Goal: Task Accomplishment & Management: Complete application form

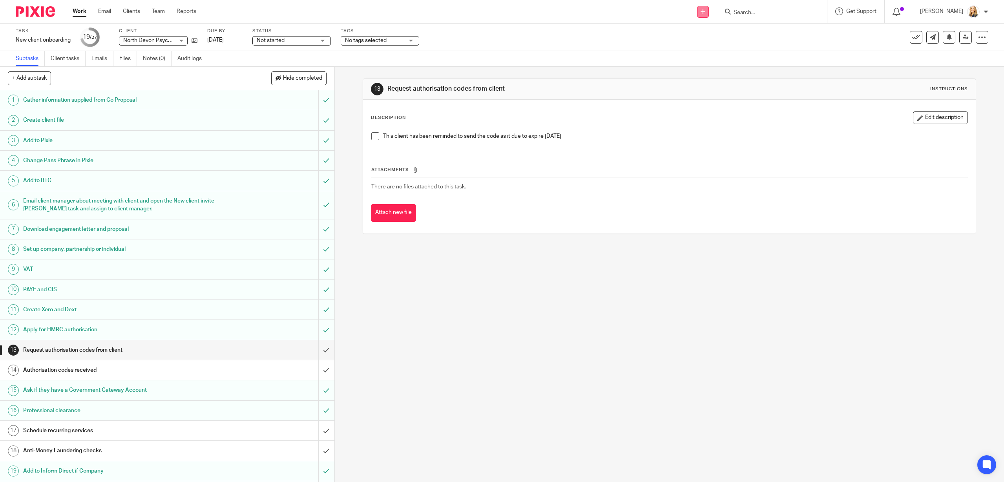
click at [709, 13] on link at bounding box center [703, 12] width 12 height 12
click at [713, 61] on link "Add client" at bounding box center [710, 59] width 55 height 11
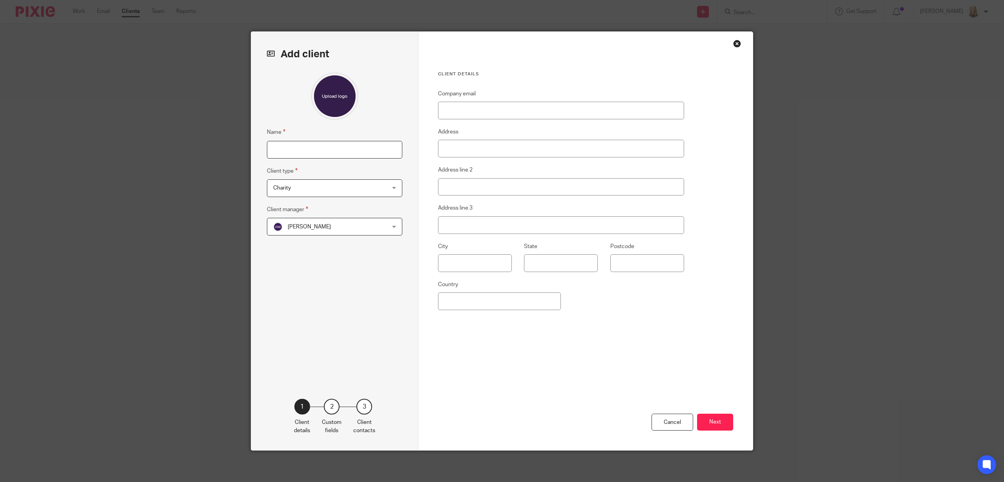
click at [336, 157] on input "Name" at bounding box center [334, 150] width 135 height 18
type input "L"
paste input "[PERSON_NAME] t/as [PERSON_NAME] Photos"
type input "[PERSON_NAME] t/as [PERSON_NAME] Photos"
click at [393, 186] on div "Charity Charity" at bounding box center [334, 188] width 135 height 18
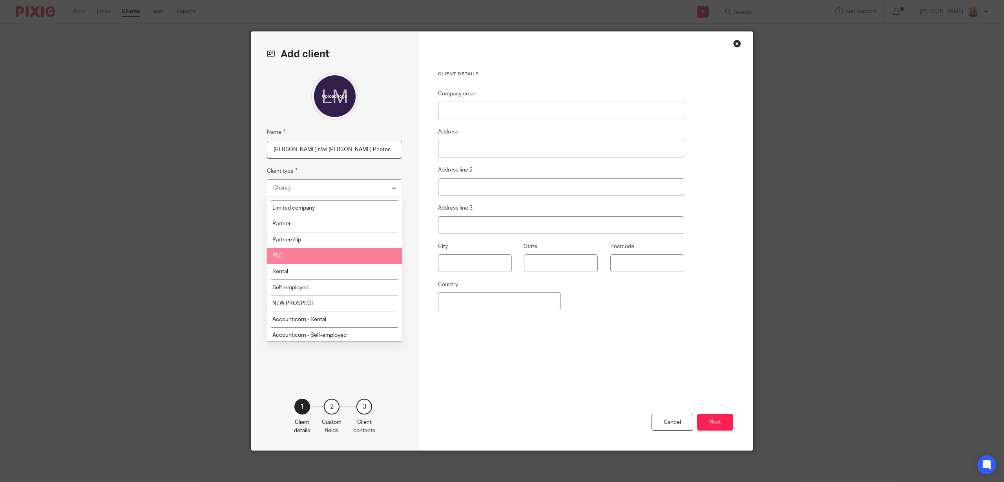
scroll to position [45, 0]
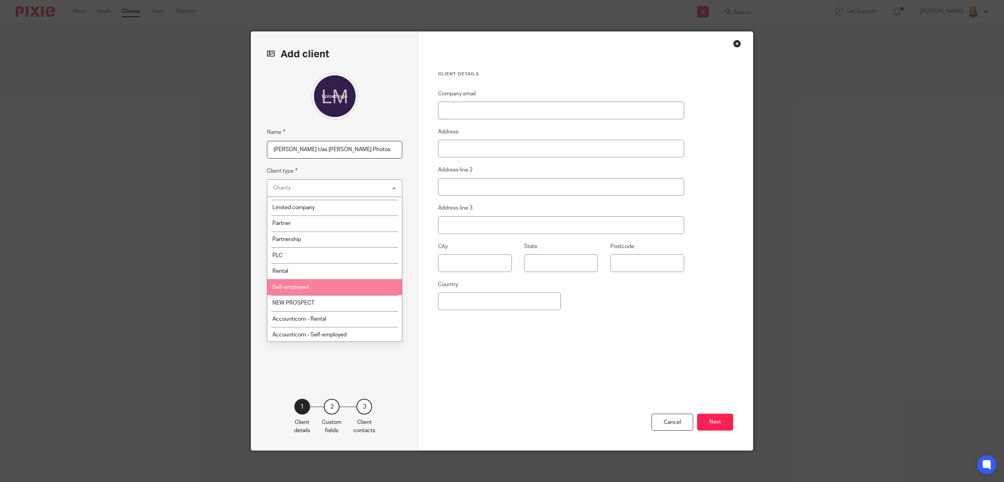
click at [323, 288] on li "Self-employed" at bounding box center [334, 287] width 135 height 16
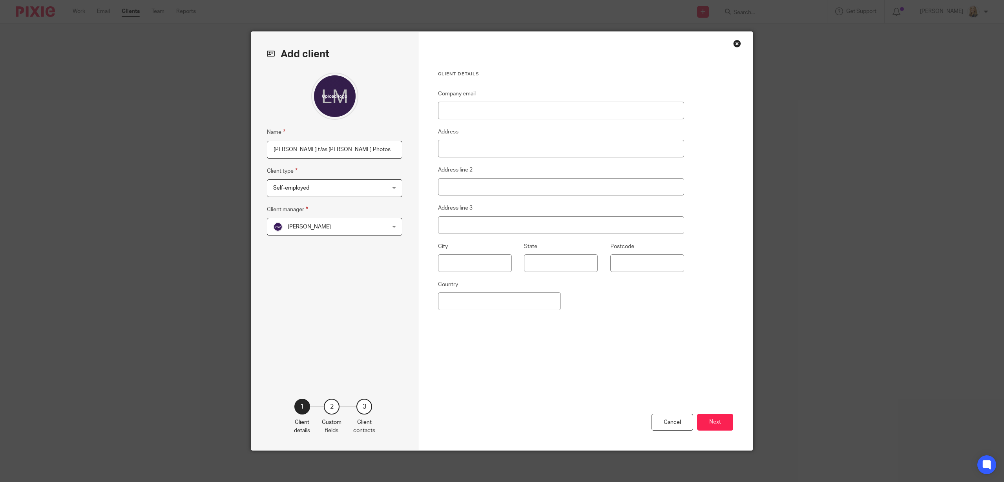
click at [345, 226] on span "Alison Woodcraft" at bounding box center [324, 226] width 103 height 16
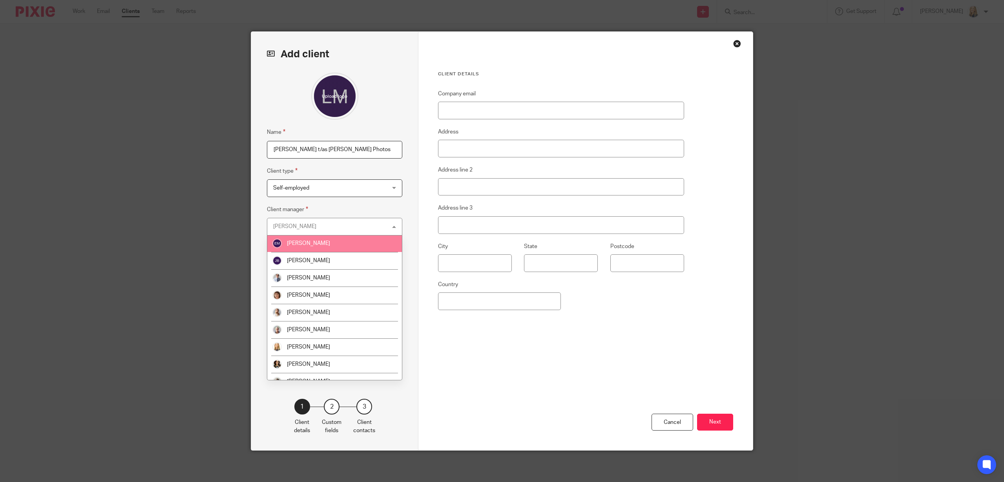
scroll to position [115, 0]
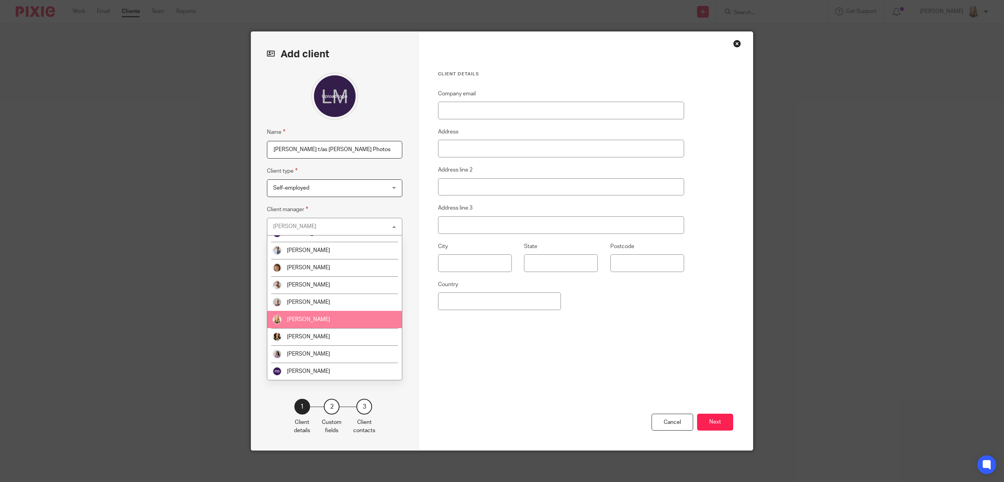
click at [332, 322] on li "[PERSON_NAME]" at bounding box center [334, 319] width 135 height 17
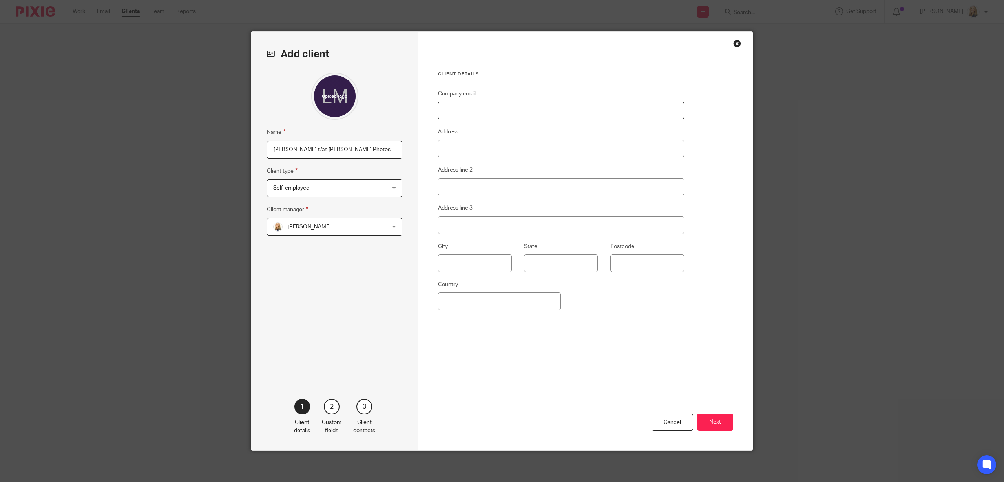
click at [459, 110] on input "Company email" at bounding box center [561, 111] width 246 height 18
paste input "hello@laurenmayphotos.co.uk"
type input "hello@laurenmayphotos.co.uk"
click at [718, 422] on button "Next" at bounding box center [715, 422] width 36 height 17
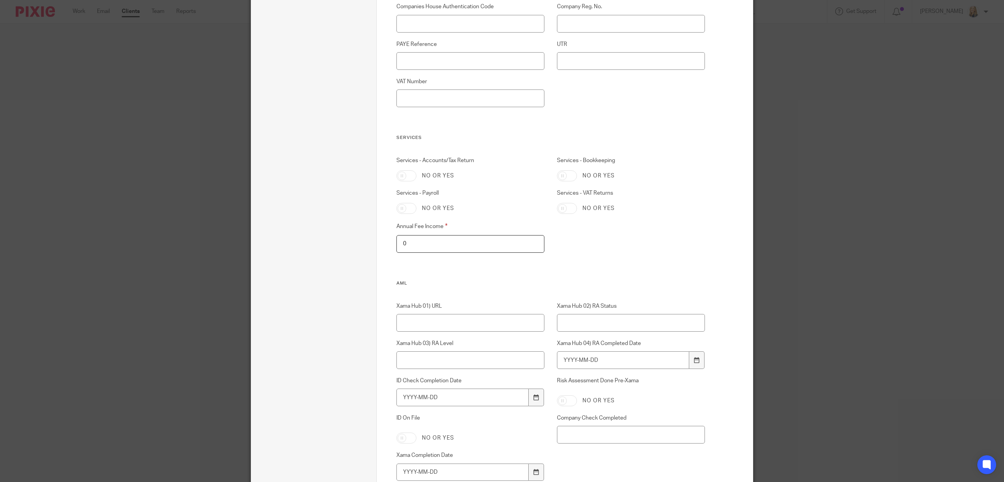
scroll to position [780, 0]
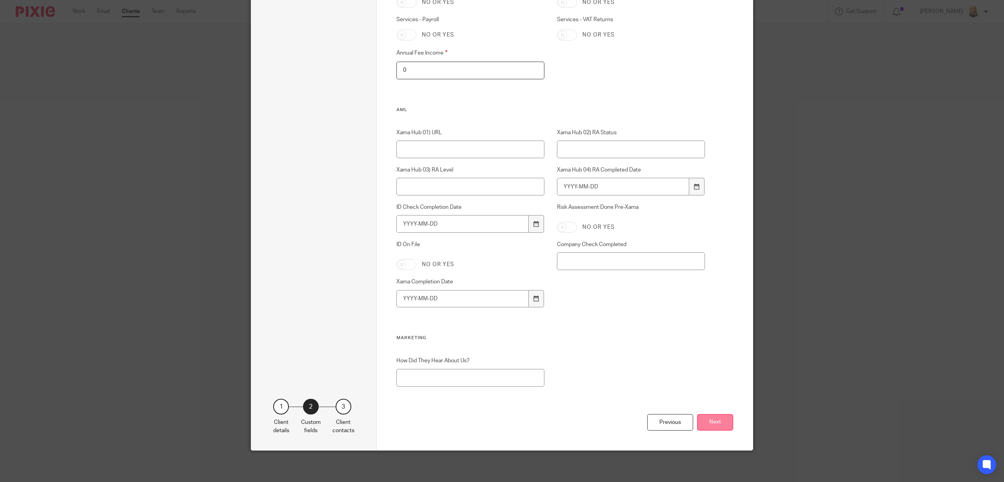
click at [717, 422] on button "Next" at bounding box center [715, 422] width 36 height 17
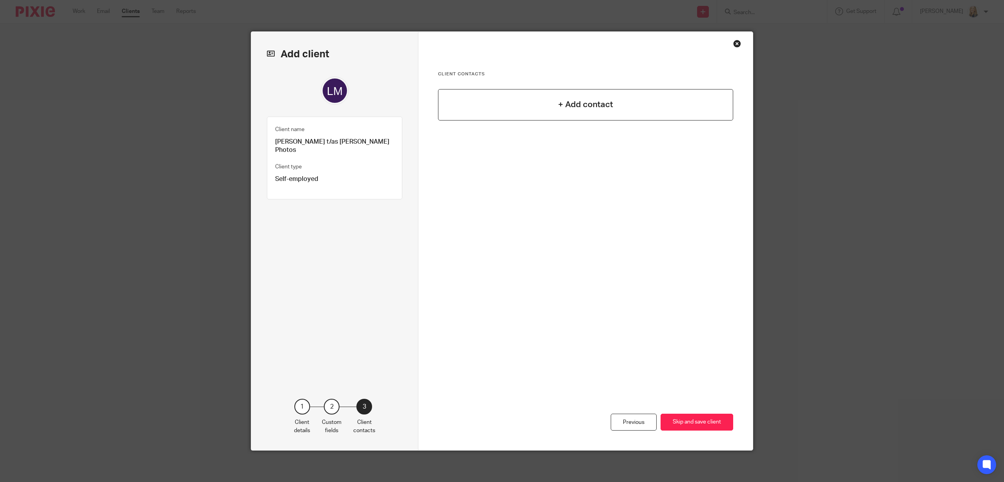
click at [607, 104] on h4 "+ Add contact" at bounding box center [585, 105] width 55 height 12
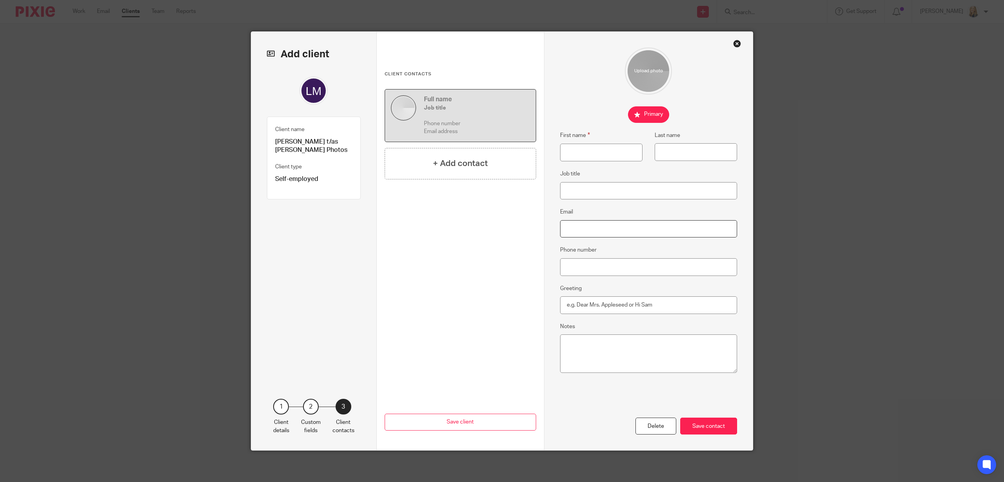
click at [588, 228] on input "Email" at bounding box center [648, 229] width 177 height 18
paste input "hello@laurenmayphotos.co.uk"
type input "hello@laurenmayphotos.co.uk"
click at [576, 148] on input "First name" at bounding box center [601, 153] width 82 height 18
type input "Lauren"
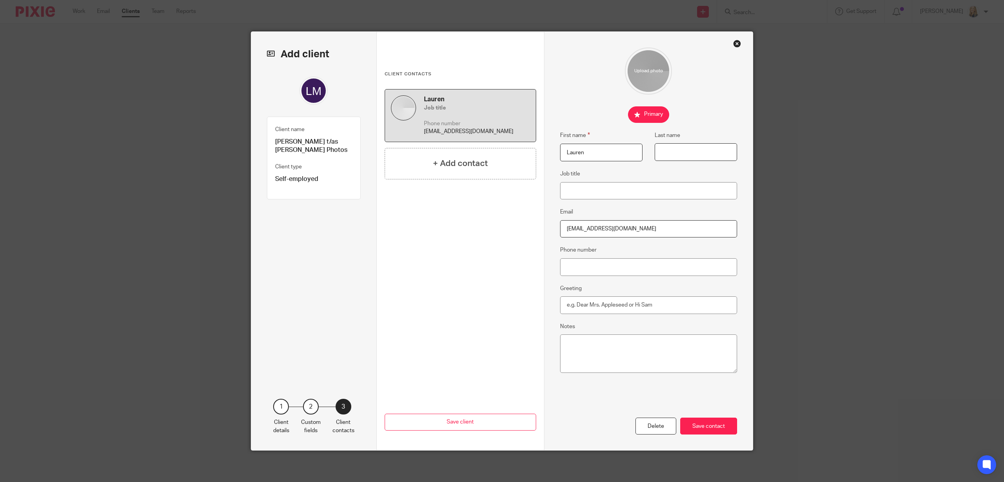
click at [669, 152] on input "Last name" at bounding box center [696, 152] width 82 height 18
type input "McMorley"
click at [701, 427] on div "Save contact" at bounding box center [708, 426] width 57 height 17
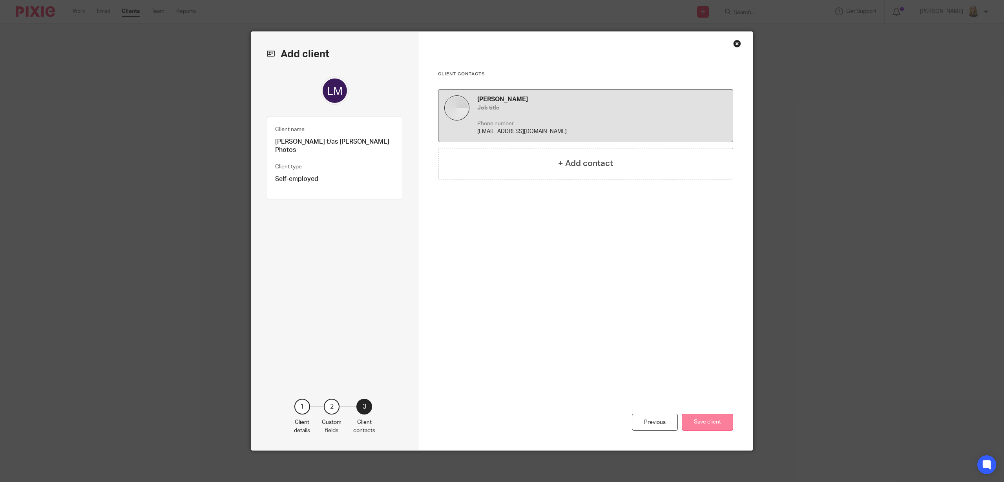
click at [704, 421] on button "Save client" at bounding box center [707, 422] width 51 height 17
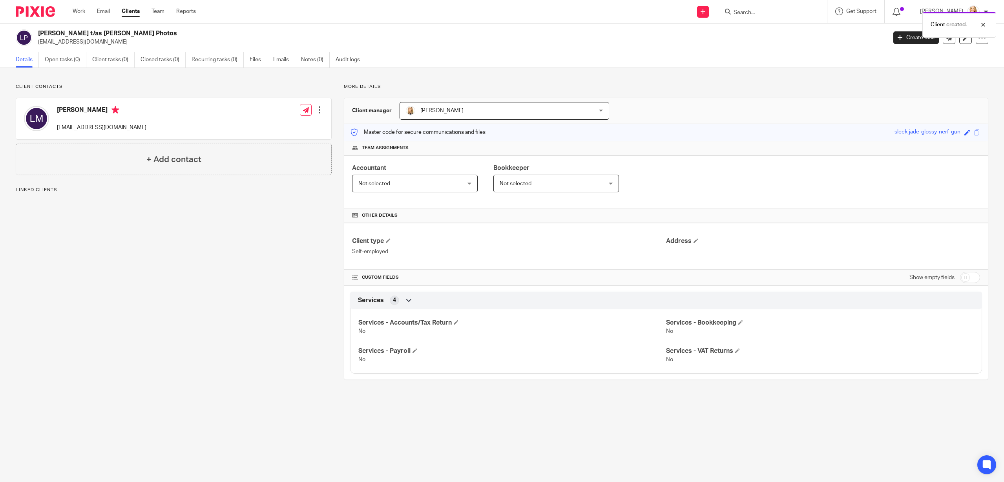
click at [901, 35] on div "Client created." at bounding box center [749, 23] width 494 height 30
click at [905, 39] on link "Create task" at bounding box center [917, 37] width 46 height 13
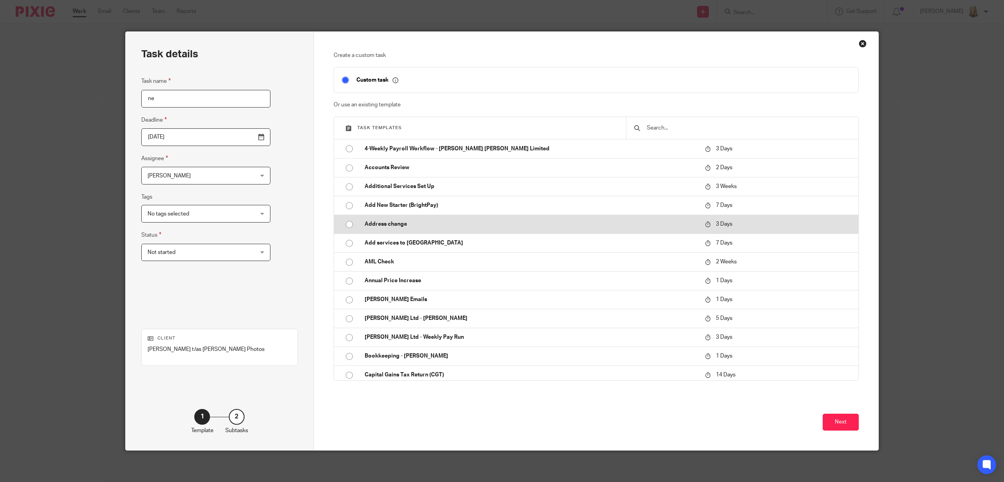
type input "n"
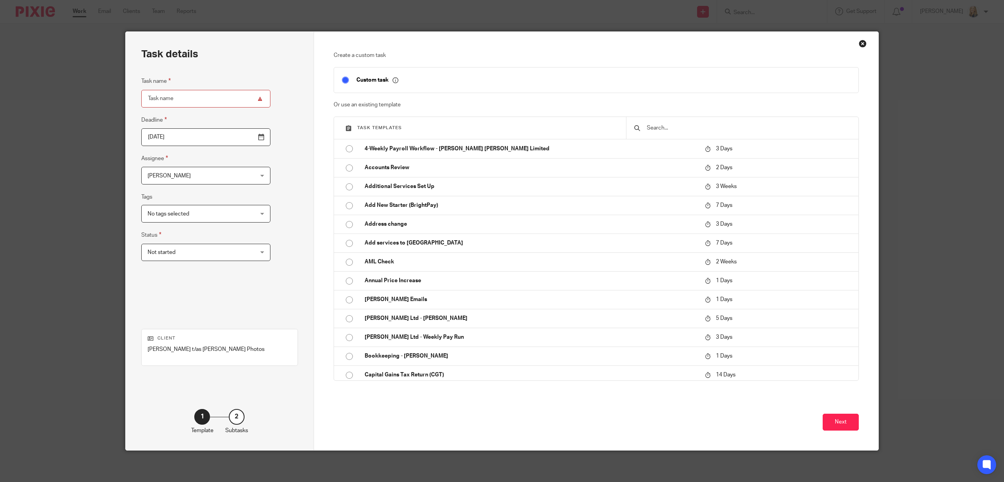
click at [667, 129] on input "text" at bounding box center [748, 128] width 205 height 9
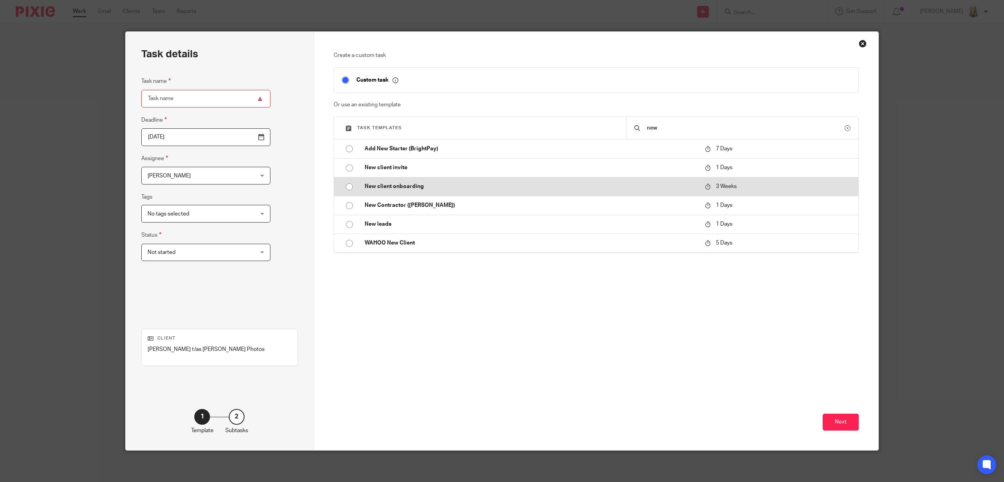
type input "new"
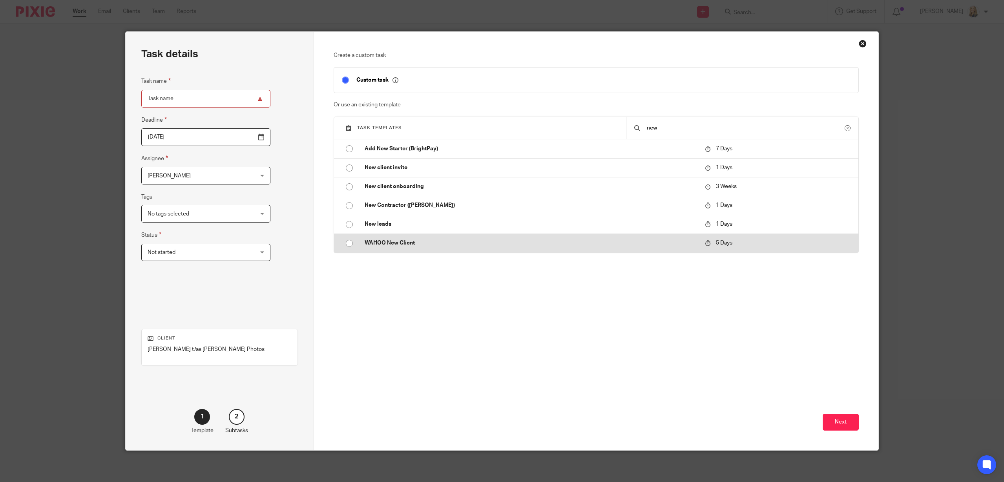
drag, startPoint x: 478, startPoint y: 185, endPoint x: 561, endPoint y: 245, distance: 102.6
click at [478, 185] on p "New client onboarding" at bounding box center [531, 187] width 333 height 8
type input "2025-10-09"
type input "New client onboarding"
checkbox input "false"
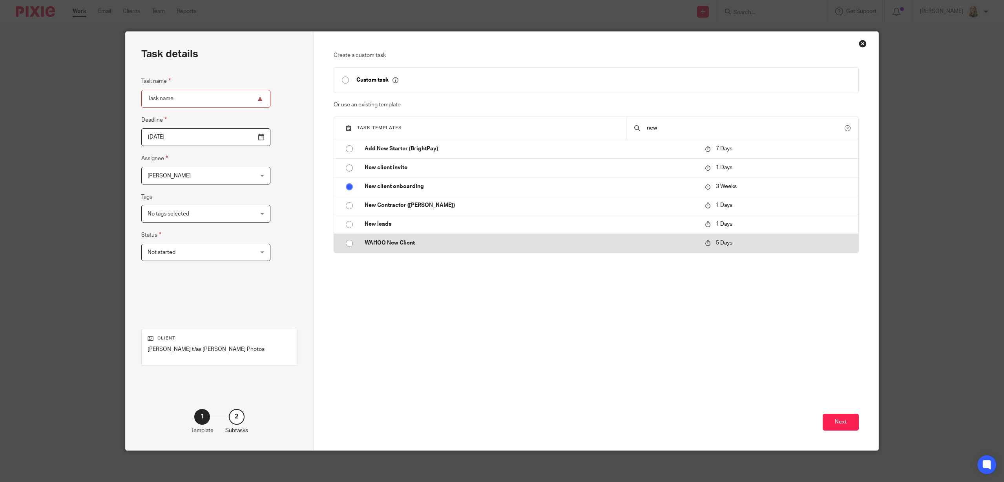
radio input "true"
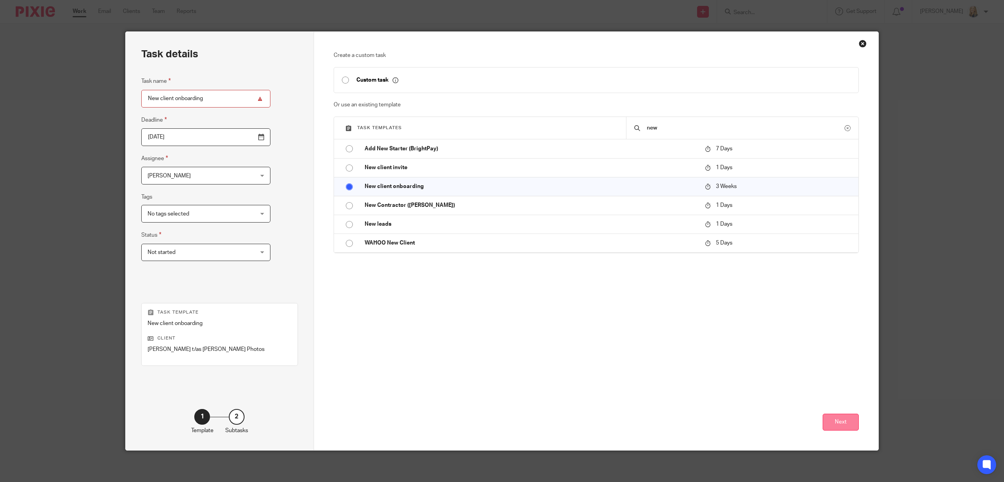
click at [836, 417] on button "Next" at bounding box center [841, 422] width 36 height 17
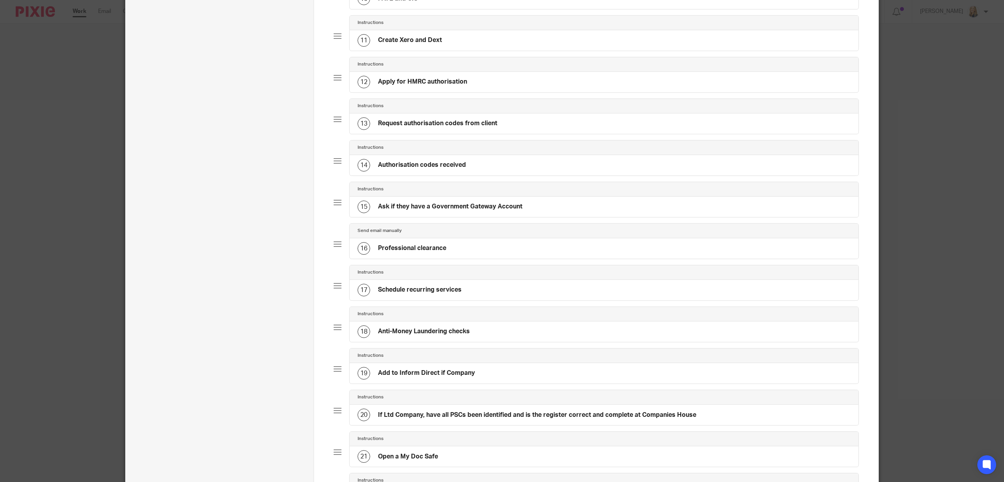
scroll to position [833, 0]
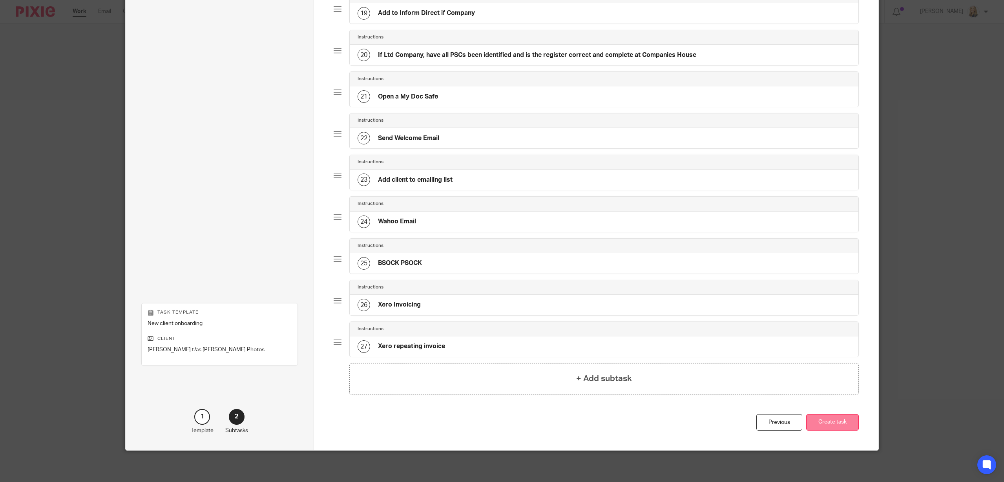
click at [821, 424] on button "Create task" at bounding box center [832, 422] width 53 height 17
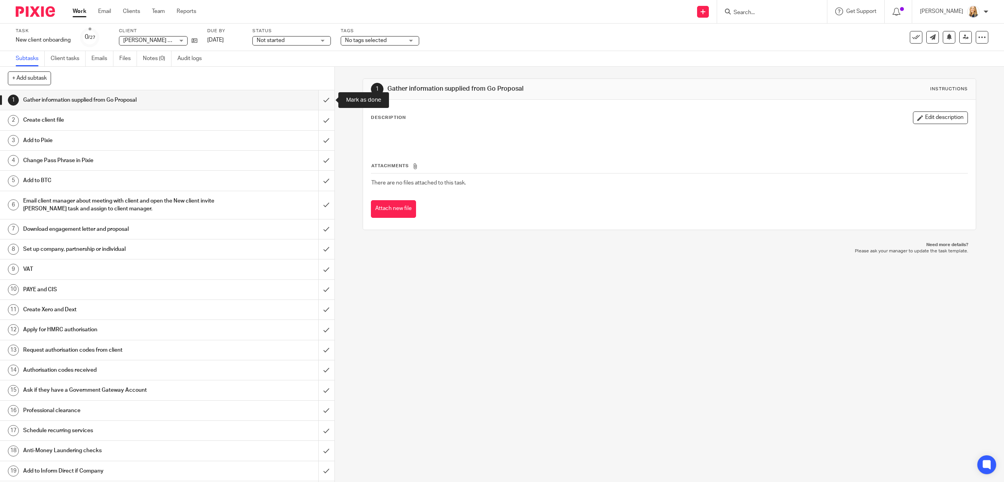
click at [327, 101] on input "submit" at bounding box center [167, 100] width 335 height 20
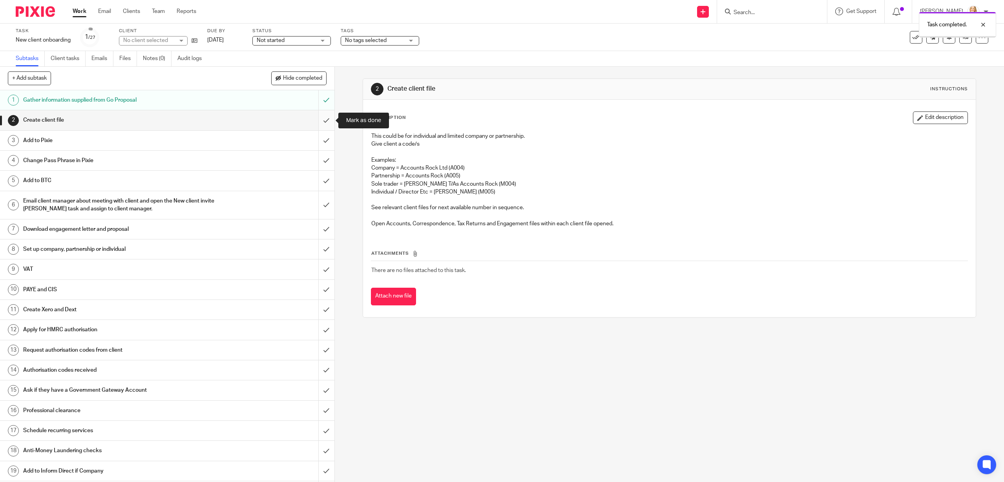
click at [324, 121] on input "submit" at bounding box center [167, 120] width 335 height 20
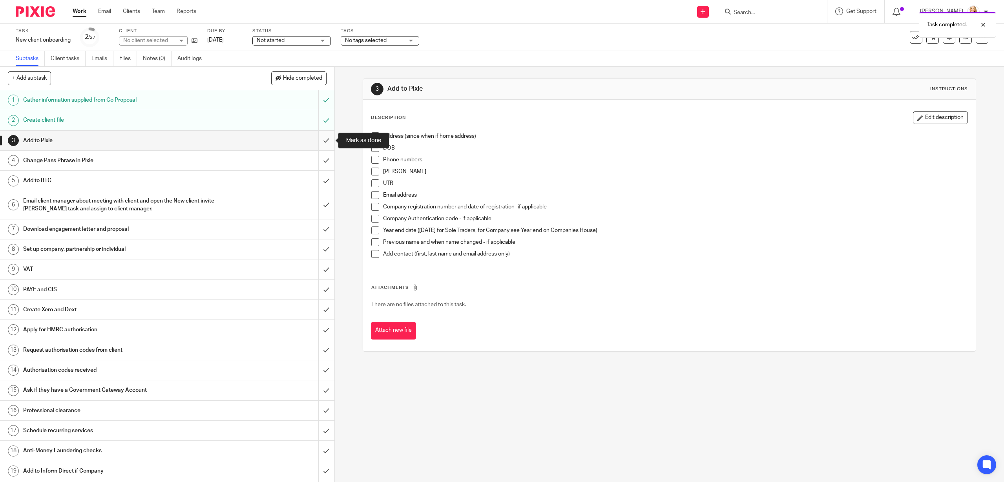
click at [327, 140] on input "submit" at bounding box center [167, 141] width 335 height 20
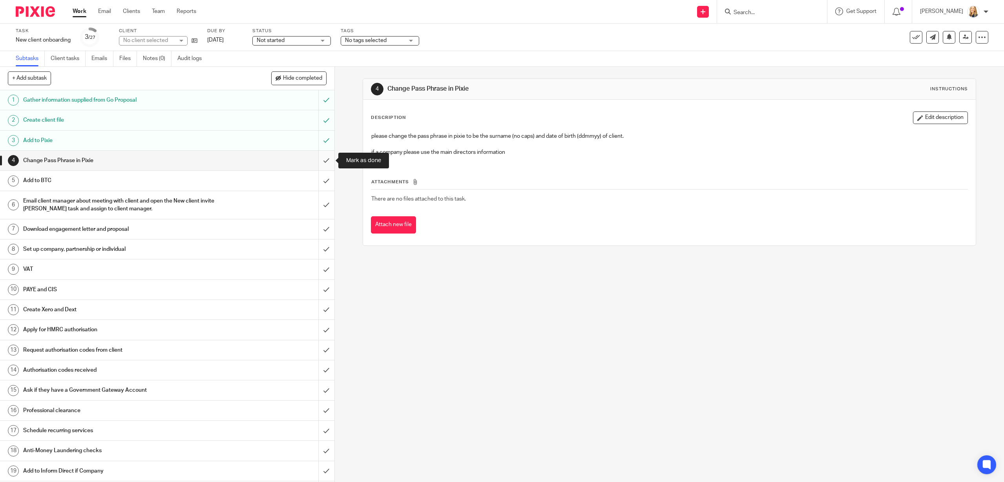
click at [327, 161] on input "submit" at bounding box center [167, 161] width 335 height 20
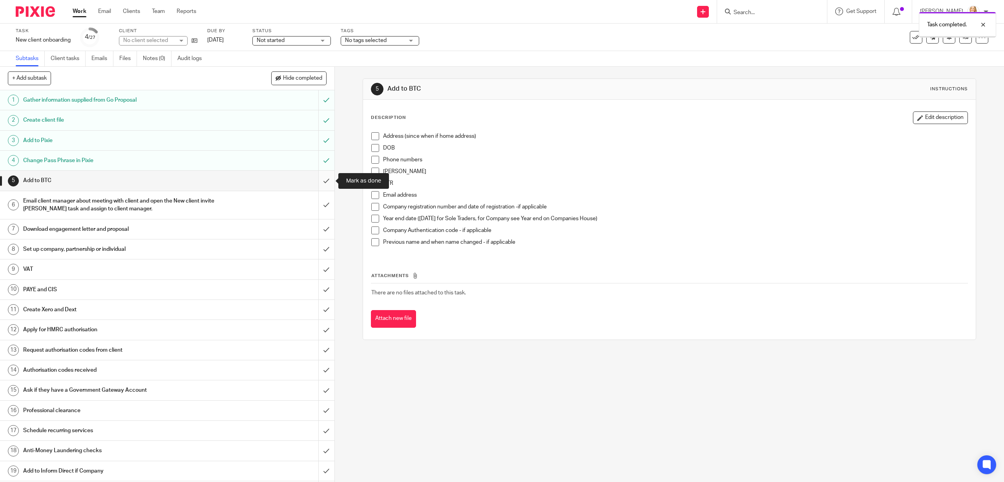
click at [327, 180] on input "submit" at bounding box center [167, 181] width 335 height 20
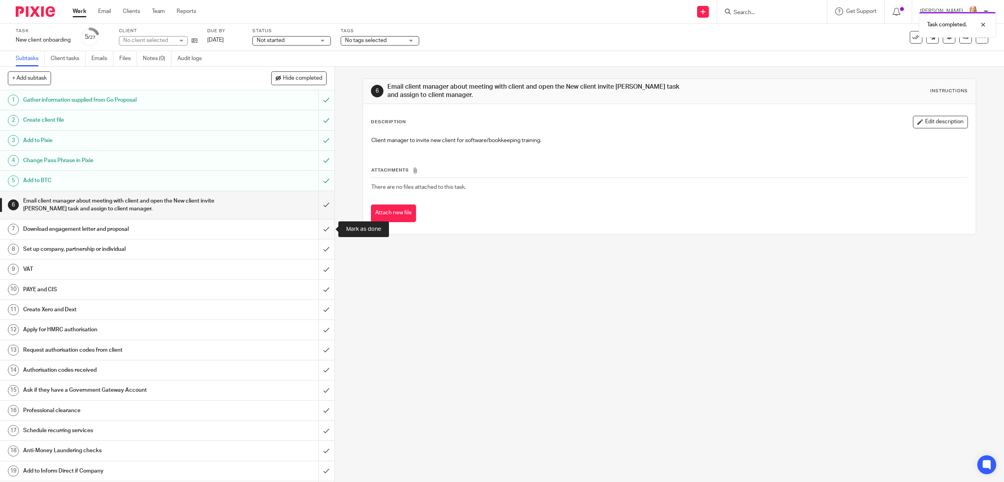
click at [328, 227] on input "submit" at bounding box center [167, 229] width 335 height 20
click at [327, 248] on input "submit" at bounding box center [167, 250] width 335 height 20
click at [325, 272] on input "submit" at bounding box center [167, 270] width 335 height 20
click at [325, 290] on input "submit" at bounding box center [167, 290] width 335 height 20
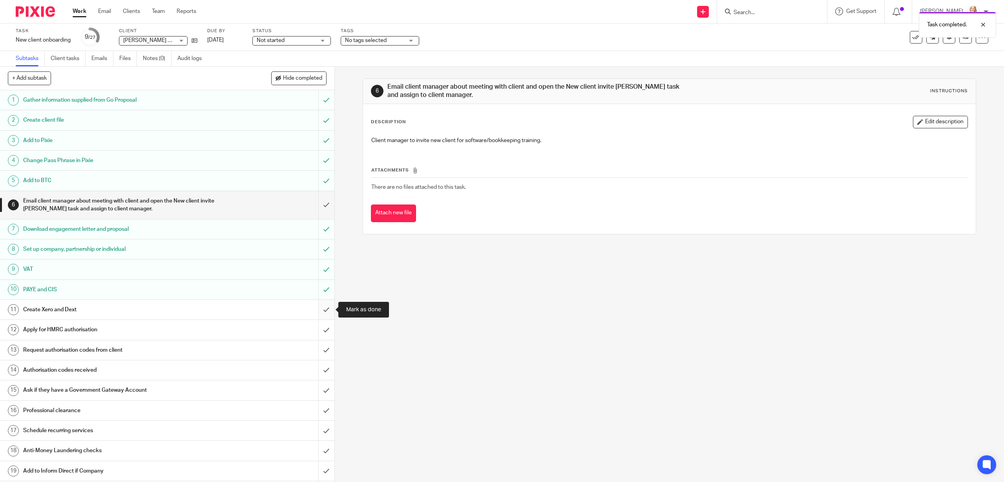
click at [324, 311] on input "submit" at bounding box center [167, 310] width 335 height 20
click at [267, 331] on div "Apply for HMRC authorisation" at bounding box center [166, 330] width 287 height 12
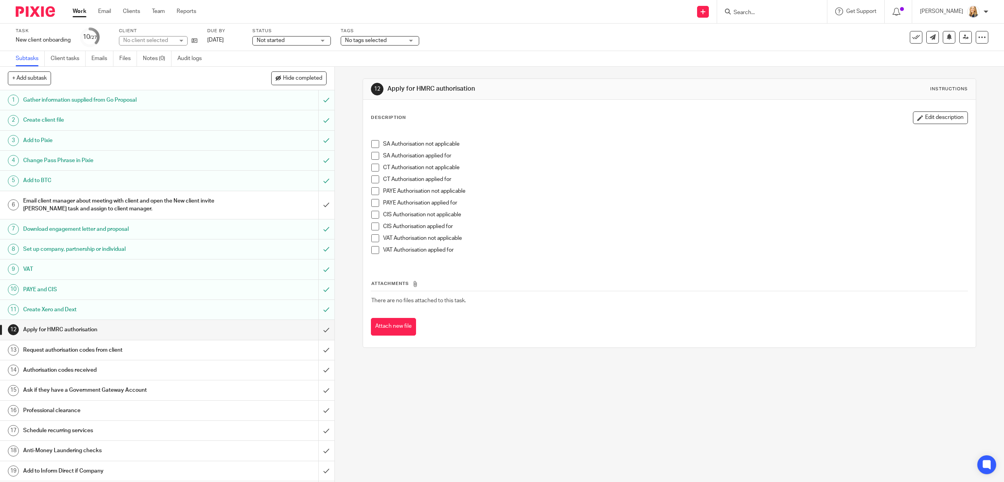
click at [375, 156] on span at bounding box center [375, 156] width 8 height 8
click at [325, 330] on input "submit" at bounding box center [167, 330] width 335 height 20
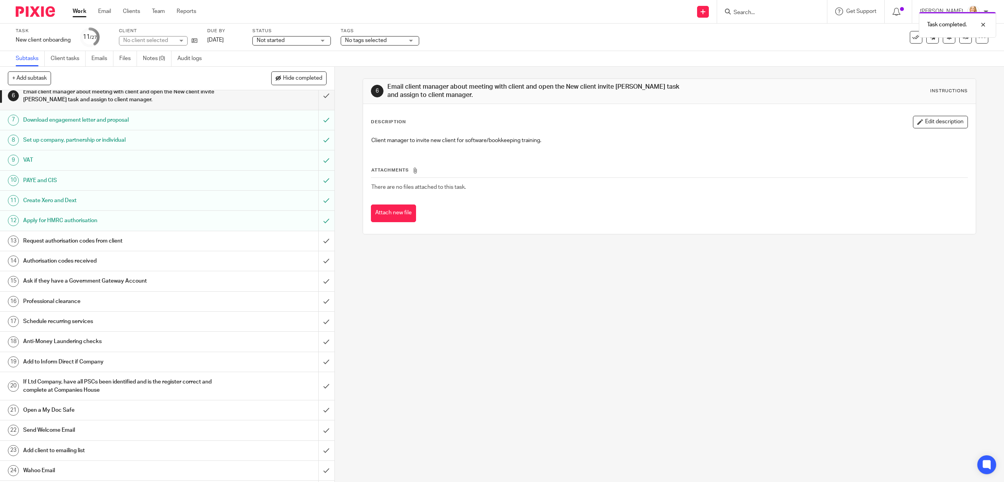
scroll to position [168, 0]
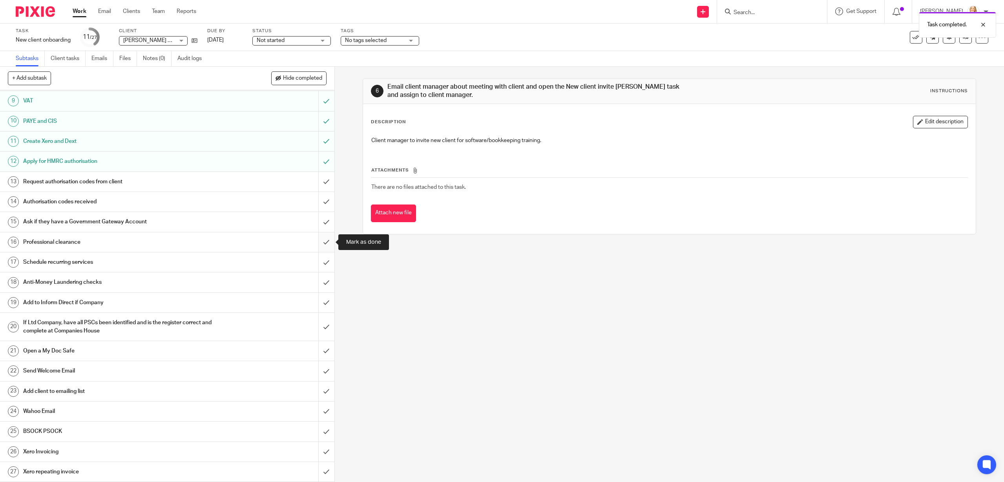
click at [327, 241] on input "submit" at bounding box center [167, 242] width 335 height 20
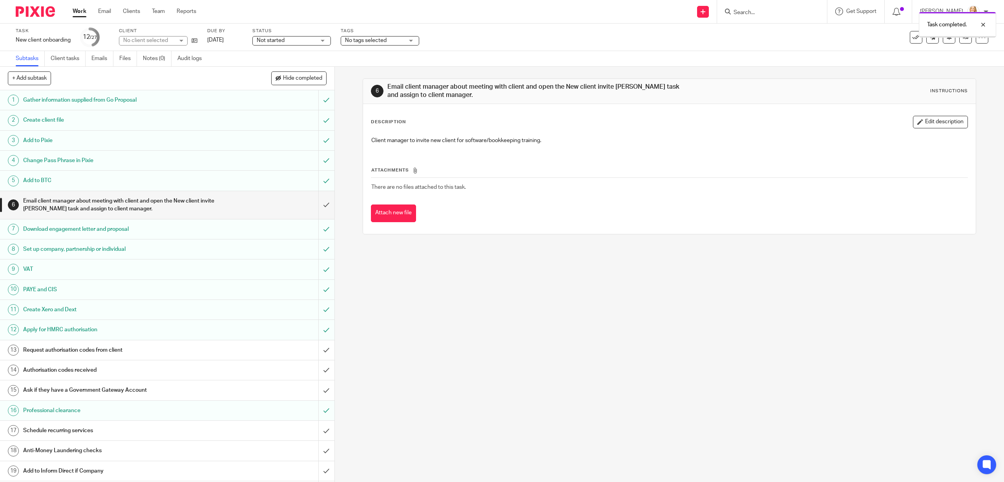
scroll to position [168, 0]
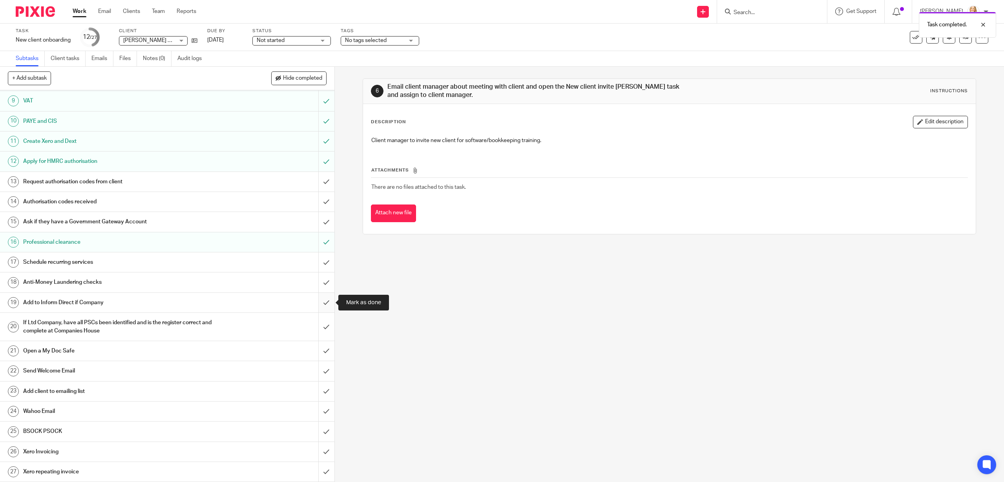
click at [326, 303] on input "submit" at bounding box center [167, 303] width 335 height 20
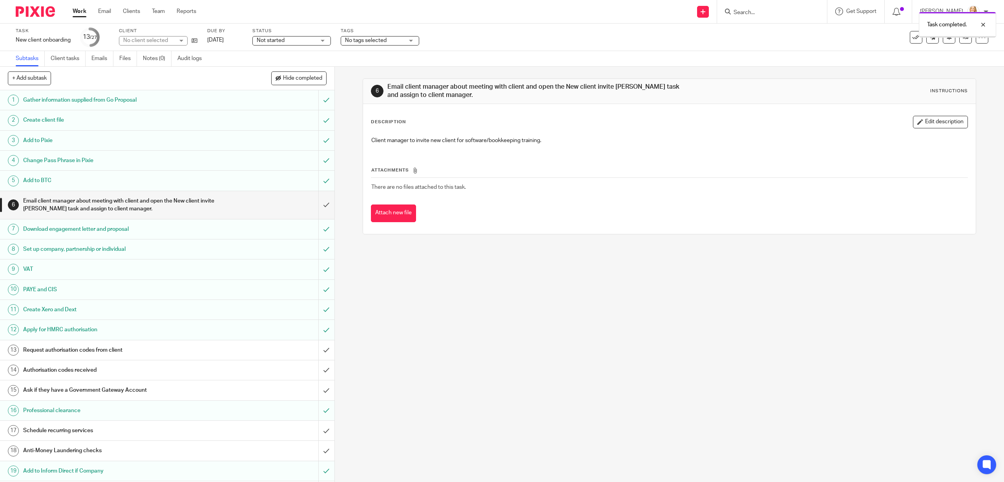
scroll to position [168, 0]
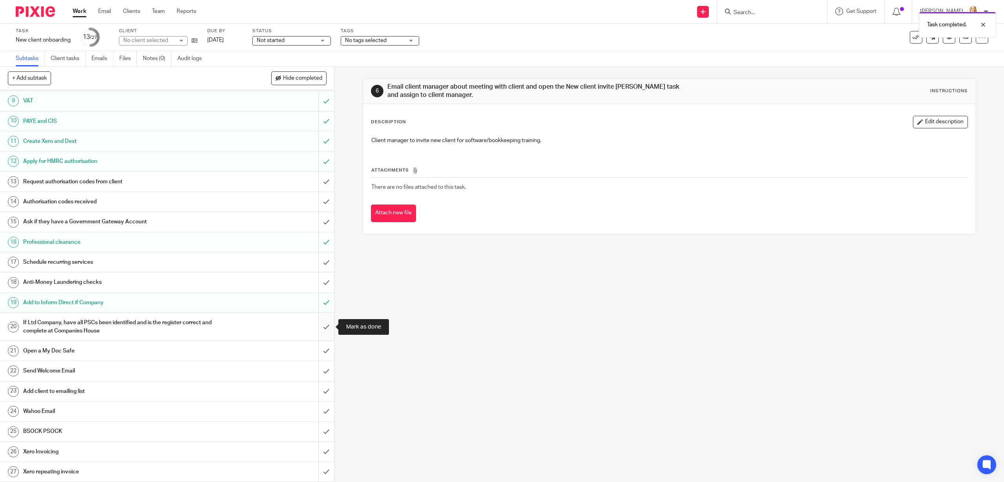
click at [324, 327] on input "submit" at bounding box center [167, 327] width 335 height 28
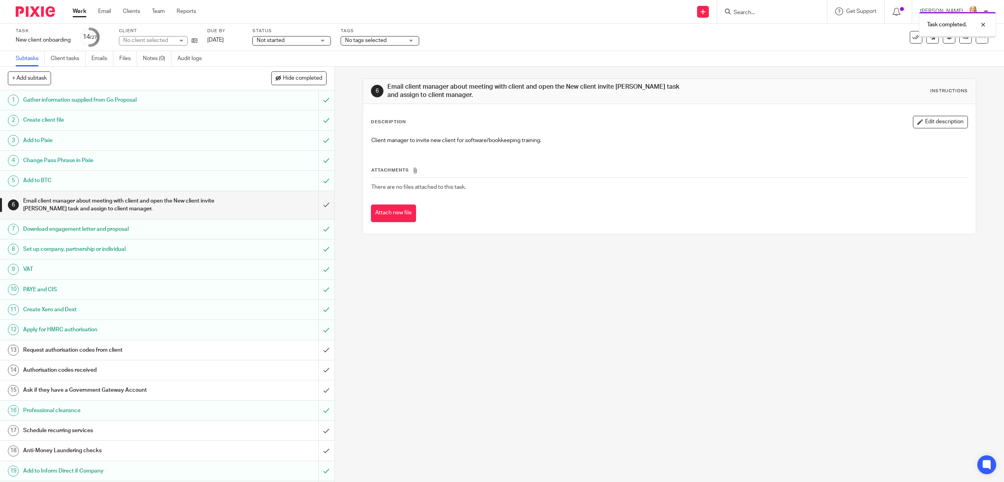
scroll to position [168, 0]
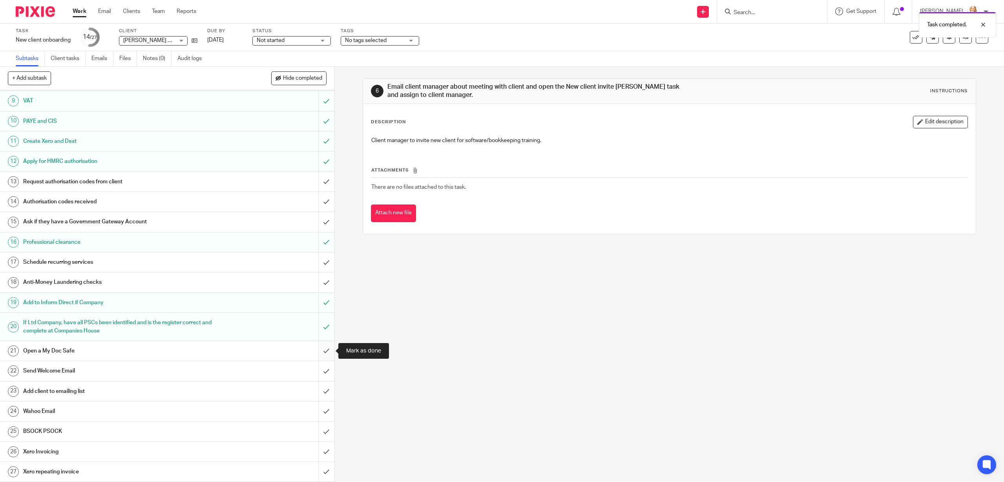
click at [325, 349] on input "submit" at bounding box center [167, 351] width 335 height 20
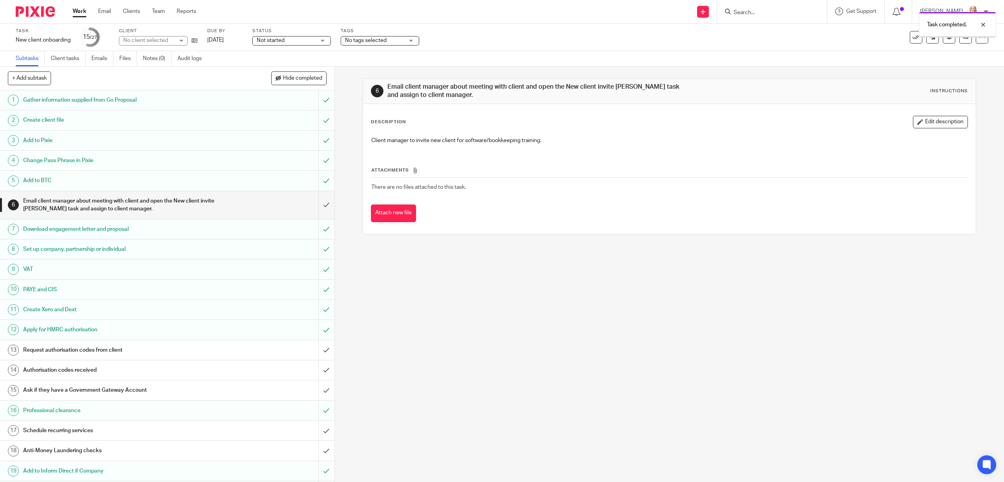
scroll to position [168, 0]
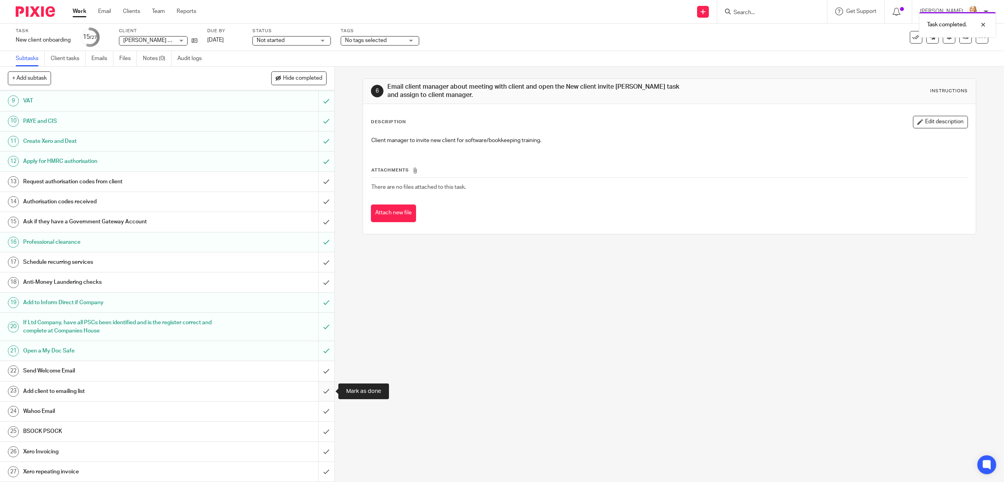
click at [326, 392] on input "submit" at bounding box center [167, 392] width 335 height 20
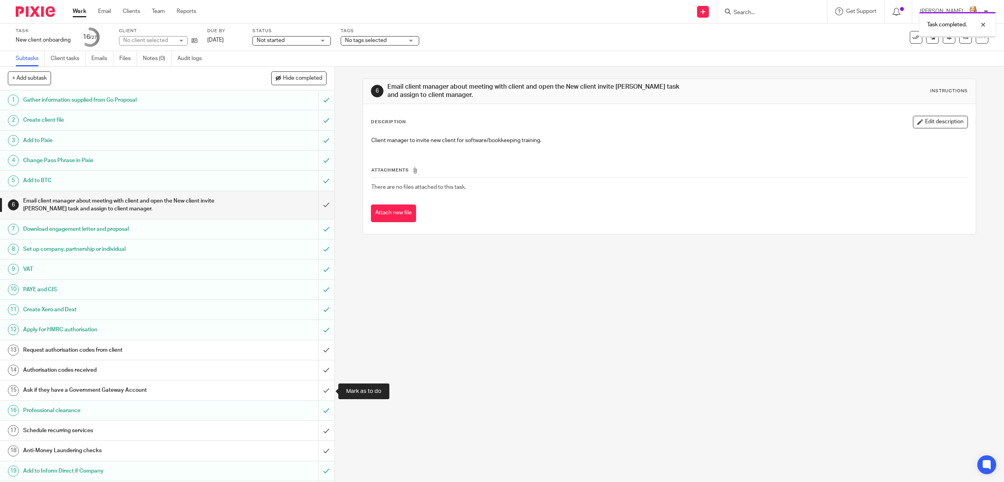
scroll to position [168, 0]
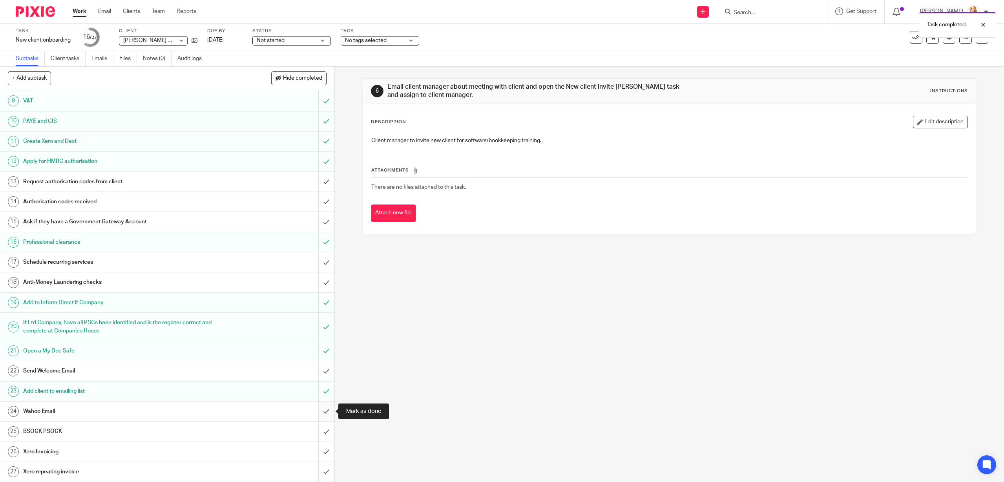
click at [327, 410] on input "submit" at bounding box center [167, 412] width 335 height 20
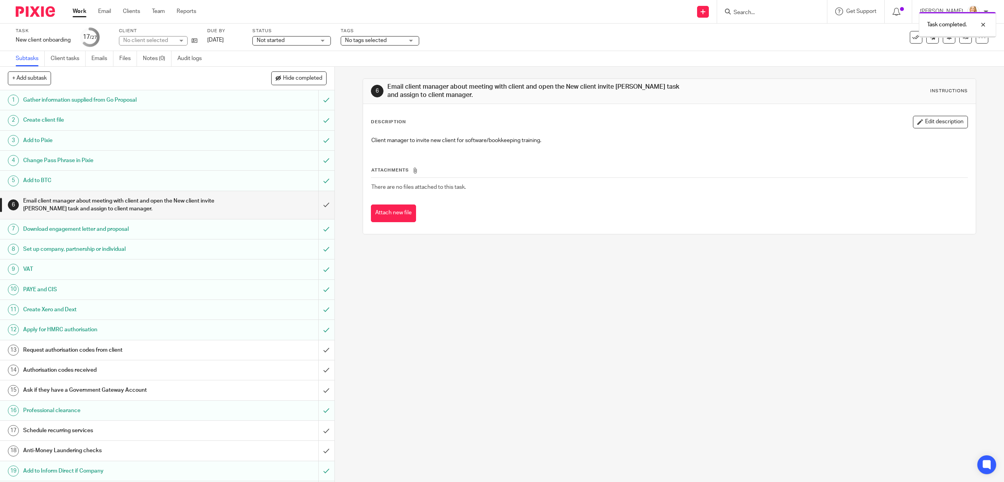
scroll to position [168, 0]
